Goal: Information Seeking & Learning: Learn about a topic

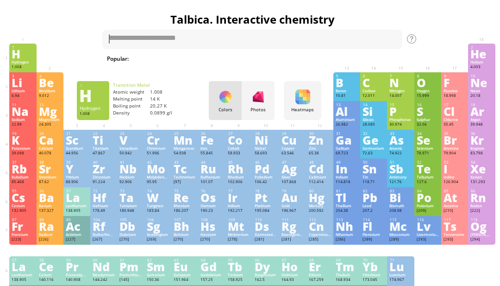
click at [84, 151] on div "Scandium" at bounding box center [77, 148] width 22 height 5
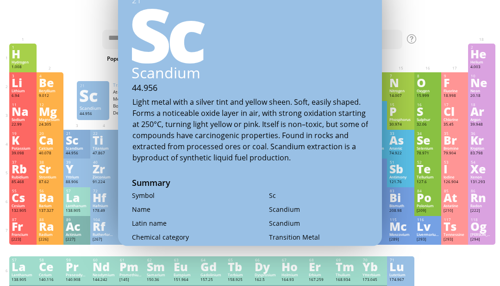
click at [70, 136] on div "21" at bounding box center [77, 133] width 22 height 5
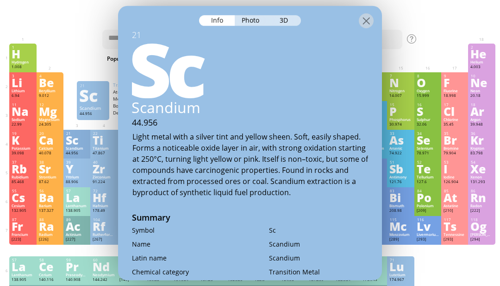
click at [411, 48] on div at bounding box center [401, 48] width 22 height 6
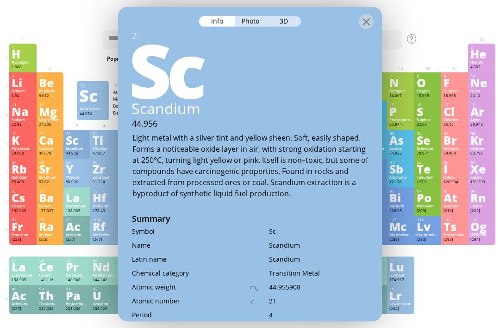
click at [369, 14] on div at bounding box center [366, 21] width 15 height 15
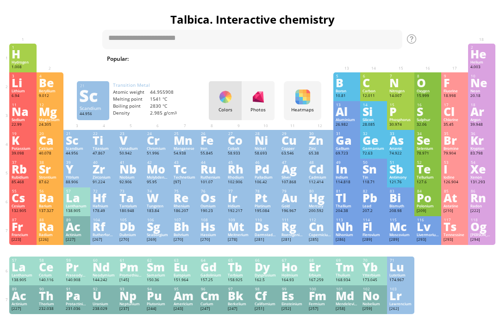
click at [291, 156] on div "63.546" at bounding box center [293, 154] width 22 height 6
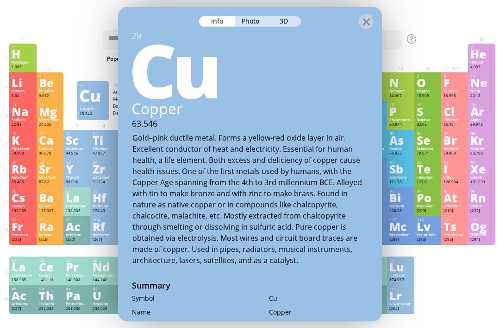
click at [280, 16] on div "3D" at bounding box center [284, 21] width 33 height 11
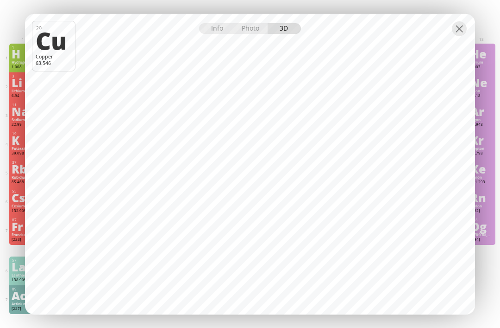
click at [247, 24] on div "Photo" at bounding box center [251, 28] width 33 height 11
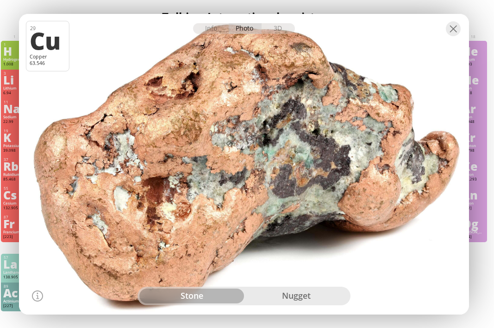
scroll to position [0, 2]
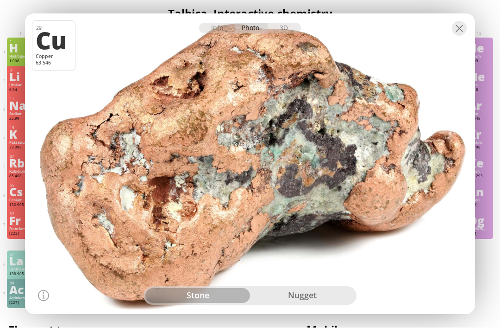
click at [293, 34] on div "3D" at bounding box center [284, 28] width 33 height 11
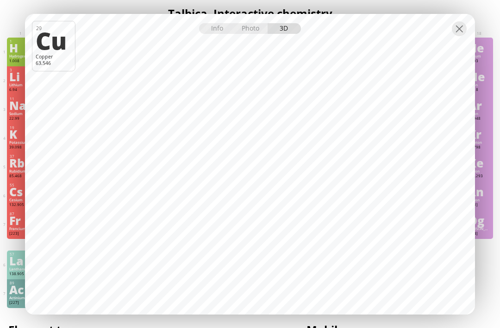
scroll to position [18, 2]
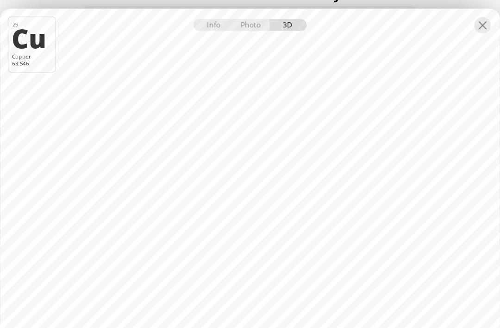
click at [452, 21] on div at bounding box center [459, 28] width 15 height 15
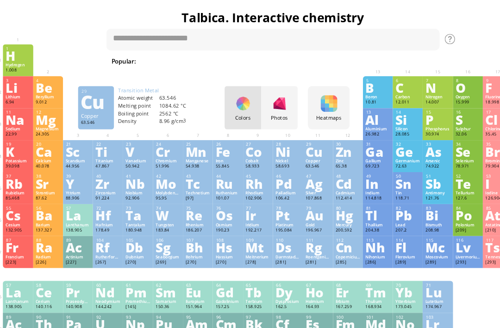
scroll to position [0, 0]
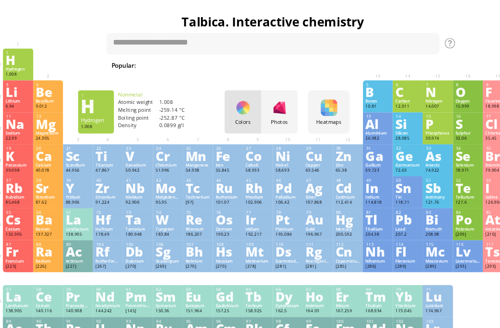
click at [13, 54] on div "H" at bounding box center [23, 54] width 22 height 10
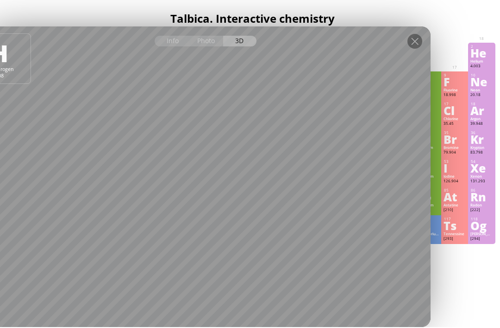
scroll to position [1, 0]
click at [208, 40] on div "Photo" at bounding box center [206, 42] width 33 height 11
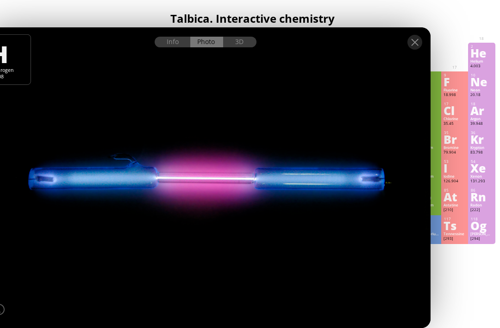
click at [205, 36] on div at bounding box center [206, 35] width 450 height 16
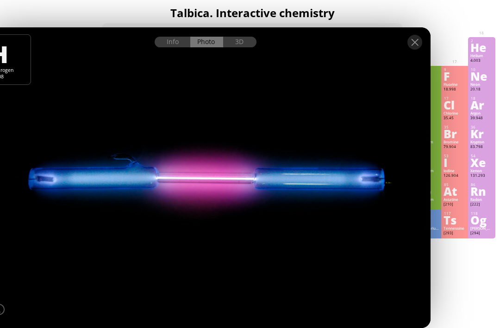
click at [416, 45] on div at bounding box center [415, 42] width 15 height 15
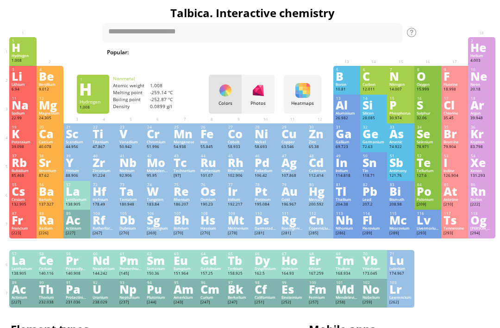
click at [480, 50] on div "He" at bounding box center [482, 47] width 22 height 10
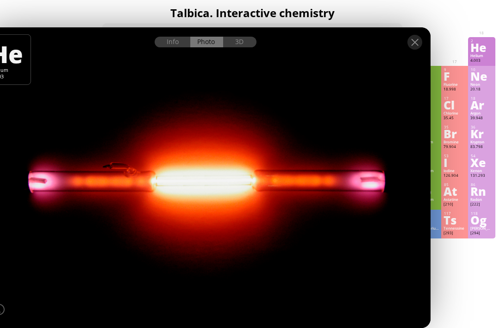
scroll to position [0, 0]
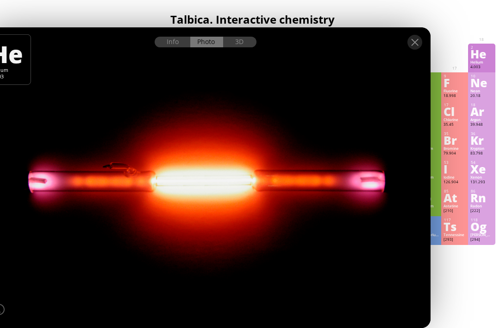
click at [416, 39] on div at bounding box center [415, 42] width 15 height 15
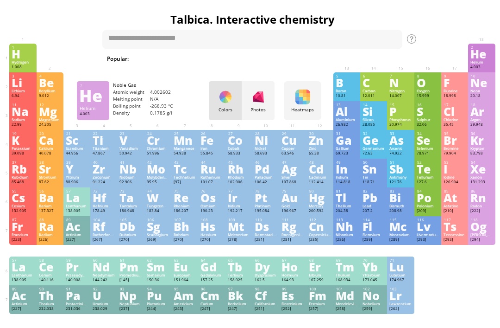
click at [414, 39] on div at bounding box center [411, 38] width 9 height 9
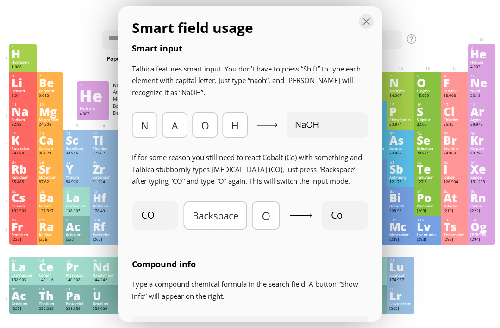
scroll to position [0, 0]
click at [374, 22] on div at bounding box center [366, 21] width 15 height 15
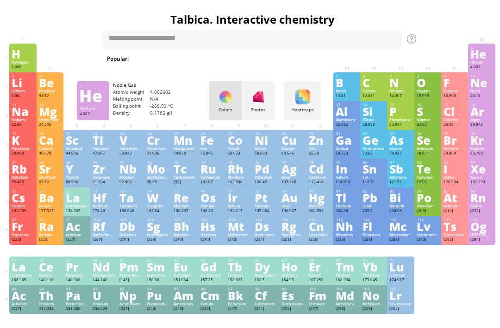
click at [26, 145] on div "K" at bounding box center [23, 140] width 22 height 10
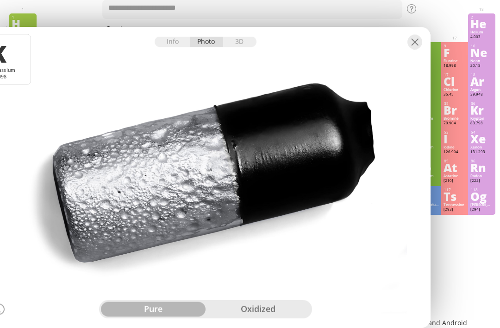
click at [244, 317] on div "oxidized" at bounding box center [258, 309] width 105 height 15
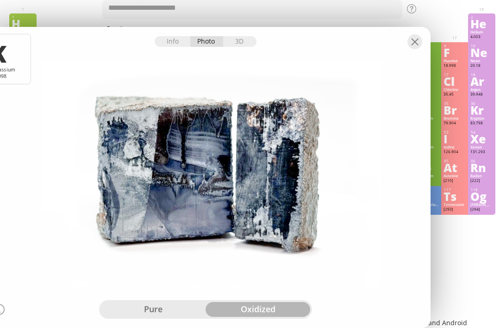
scroll to position [30, 0]
click at [173, 317] on div "pure" at bounding box center [153, 309] width 105 height 15
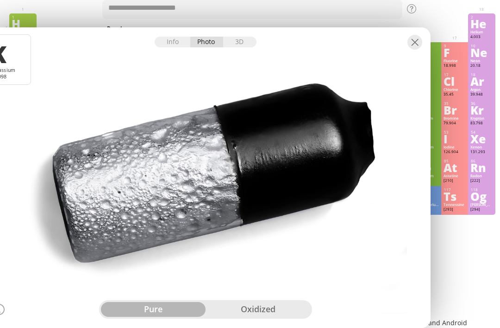
click at [243, 47] on div "3D" at bounding box center [239, 42] width 33 height 11
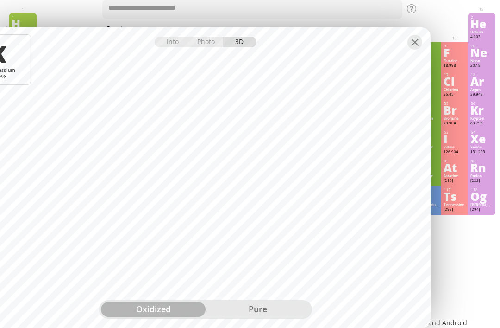
click at [299, 317] on div "pure" at bounding box center [258, 309] width 105 height 15
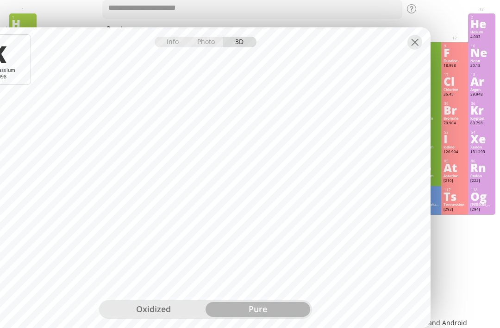
click at [423, 44] on div at bounding box center [206, 35] width 450 height 16
click at [409, 50] on div at bounding box center [415, 42] width 15 height 15
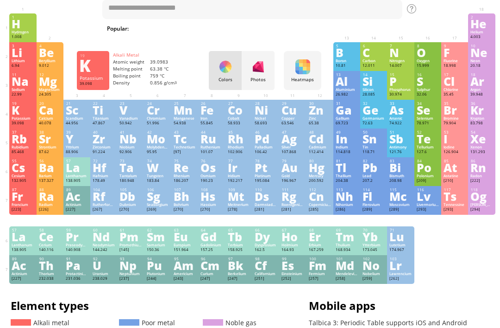
scroll to position [60, 0]
